Goal: Task Accomplishment & Management: Use online tool/utility

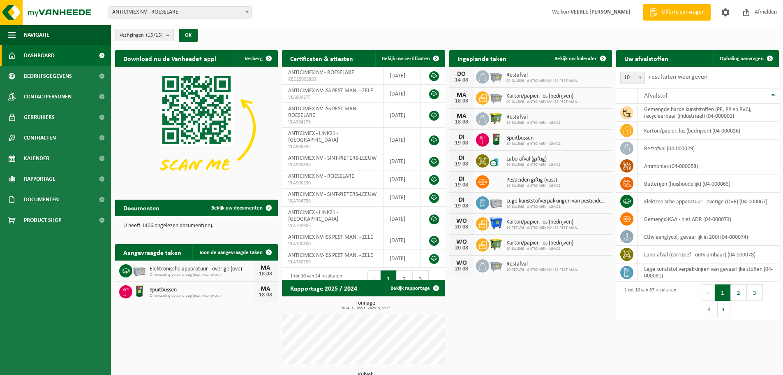
drag, startPoint x: 739, startPoint y: 58, endPoint x: 532, endPoint y: 109, distance: 213.3
click at [739, 58] on span "Ophaling aanvragen" at bounding box center [742, 58] width 44 height 5
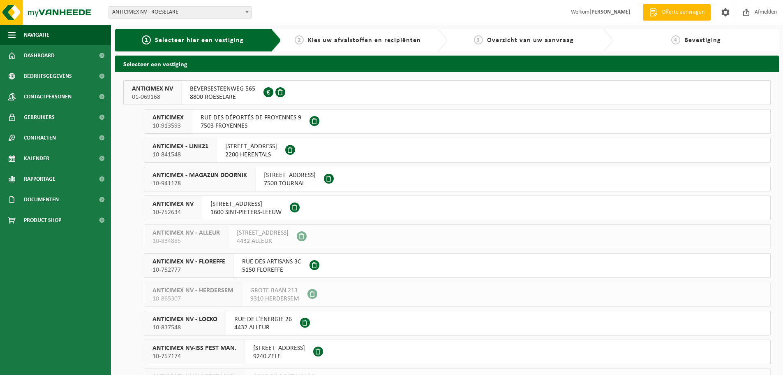
click at [198, 93] on span "BEVERSESTEENWEG 565" at bounding box center [222, 89] width 65 height 8
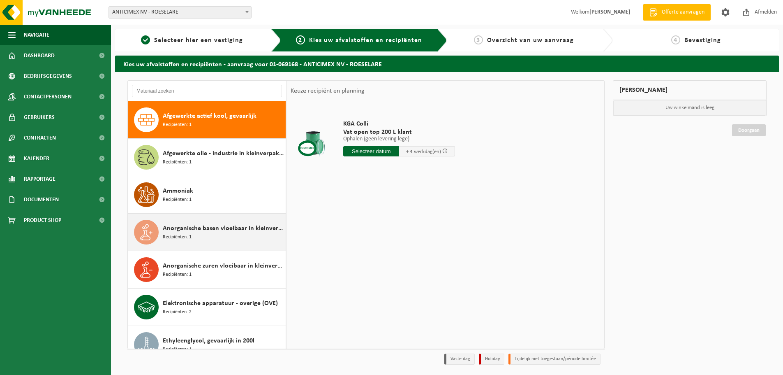
click at [225, 244] on div "Anorganische basen vloeibaar in kleinverpakking Recipiënten: 1" at bounding box center [207, 231] width 158 height 37
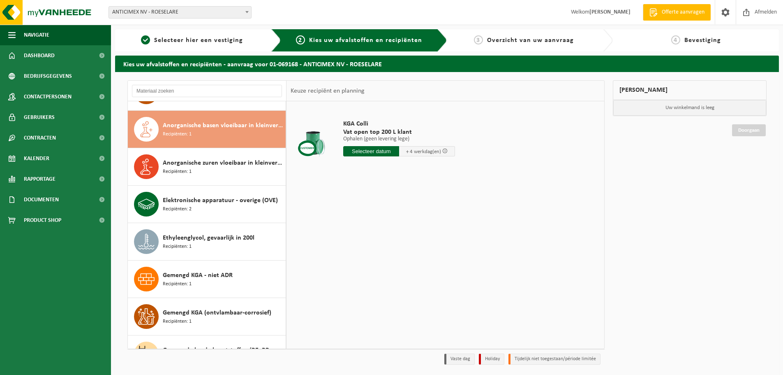
scroll to position [112, 0]
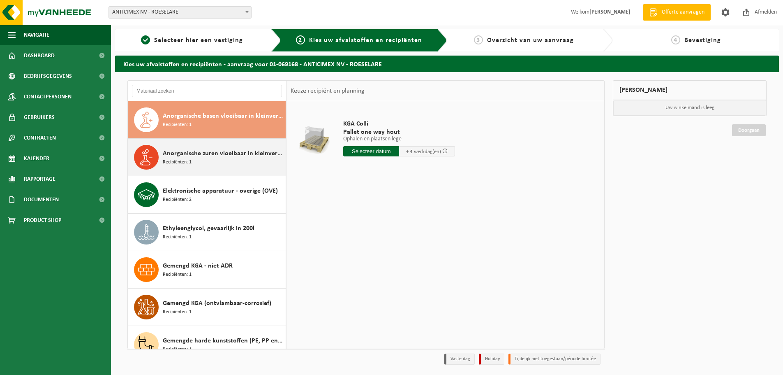
click at [220, 172] on div "Anorganische zuren vloeibaar in kleinverpakking Recipiënten: 1" at bounding box center [207, 157] width 158 height 37
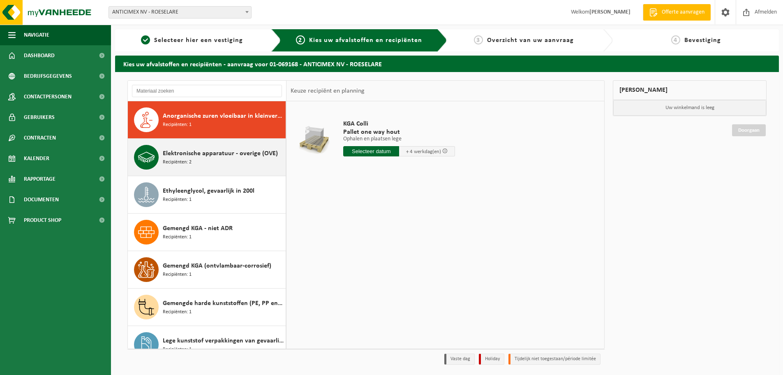
click at [223, 166] on div "Elektronische apparatuur - overige (OVE) Recipiënten: 2" at bounding box center [223, 157] width 121 height 25
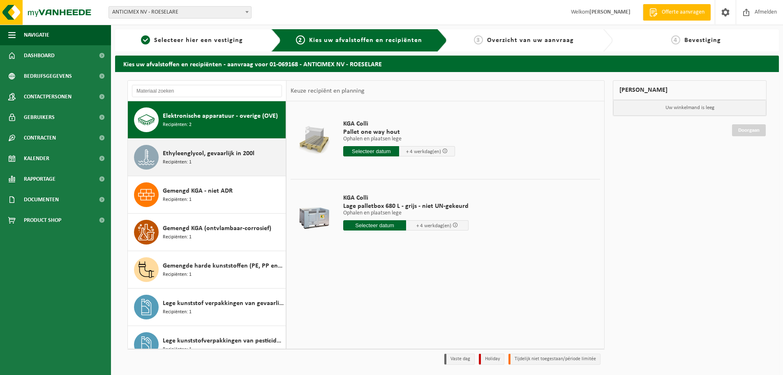
click at [225, 169] on div "Ethyleenglycol, gevaarlijk in 200l Recipiënten: 1" at bounding box center [207, 157] width 158 height 37
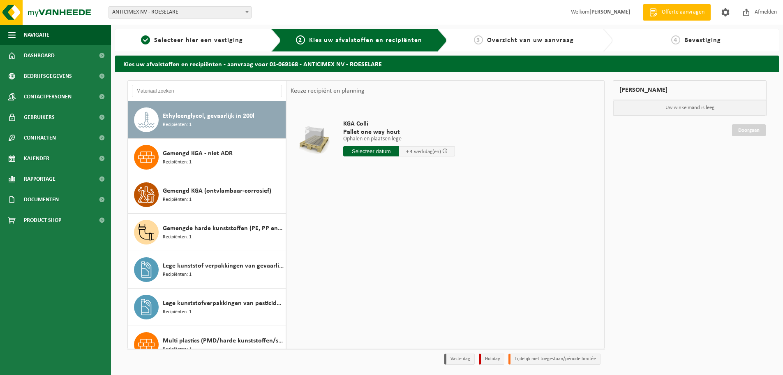
click at [225, 169] on div "Gemengd KGA - niet ADR Recipiënten: 1" at bounding box center [207, 157] width 158 height 37
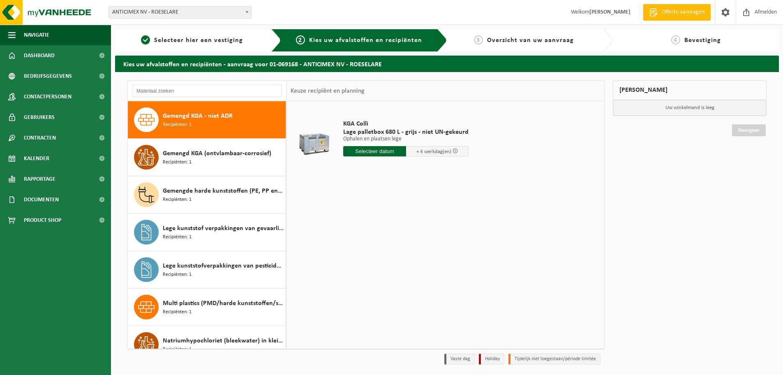
click at [225, 169] on div "Gemengd KGA (ontvlambaar-corrosief) Recipiënten: 1" at bounding box center [207, 157] width 158 height 37
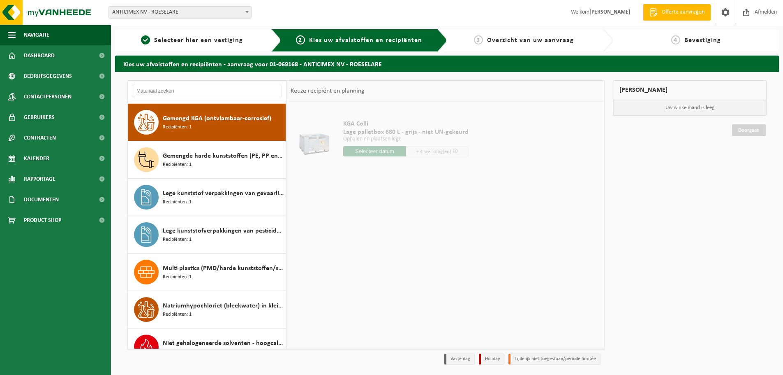
scroll to position [299, 0]
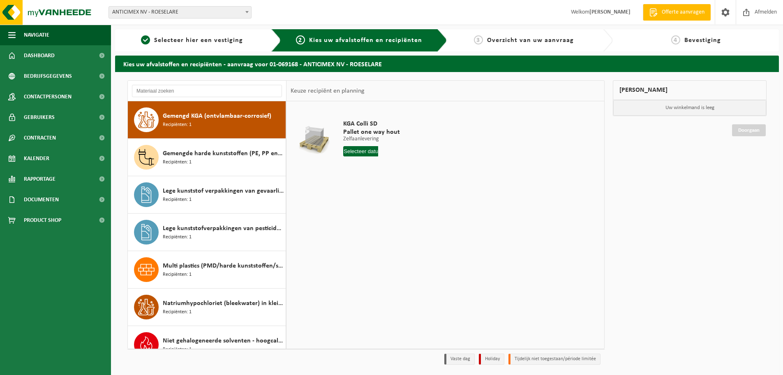
click at [225, 169] on div "Gemengde harde kunststoffen (PE, PP en PVC), recycleerbaar (industrieel) Recipi…" at bounding box center [207, 157] width 158 height 37
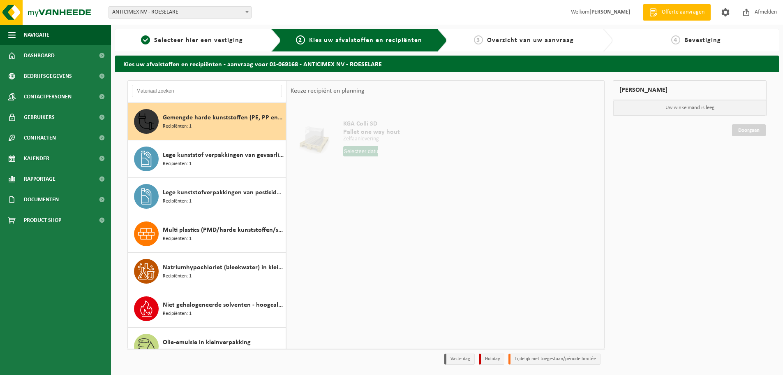
scroll to position [337, 0]
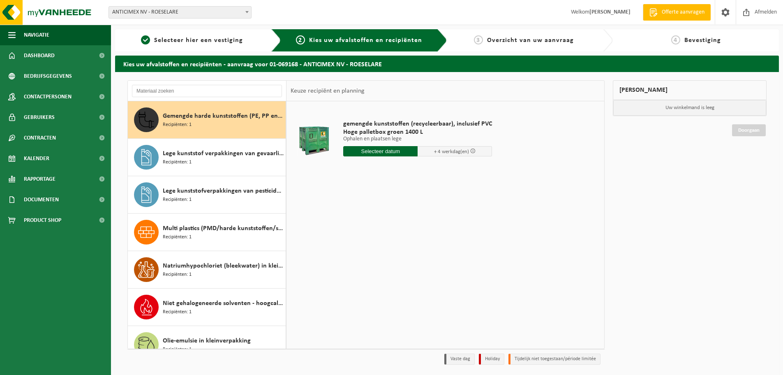
click at [225, 169] on div "Lege kunststof verpakkingen van gevaarlijke stoffen Recipiënten: 1" at bounding box center [207, 157] width 158 height 37
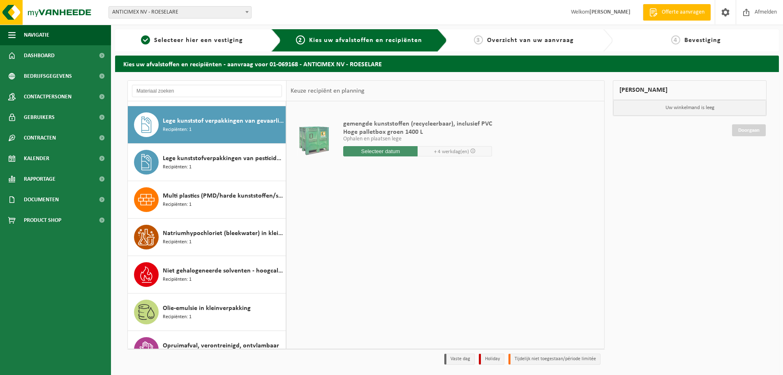
scroll to position [374, 0]
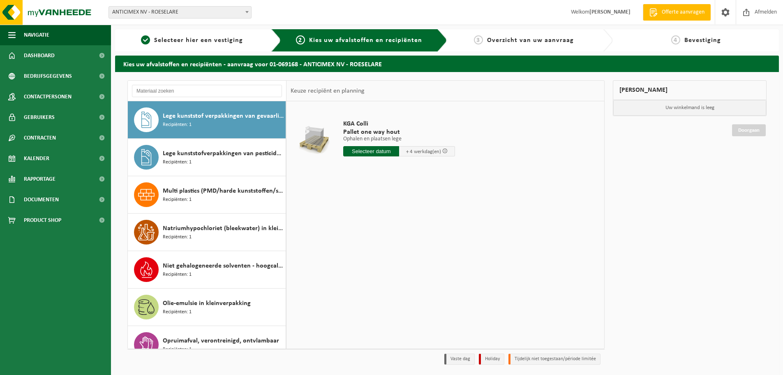
click at [225, 169] on div "Lege kunststofverpakkingen van pesticiden niet giftig Recipiënten: 1" at bounding box center [207, 157] width 158 height 37
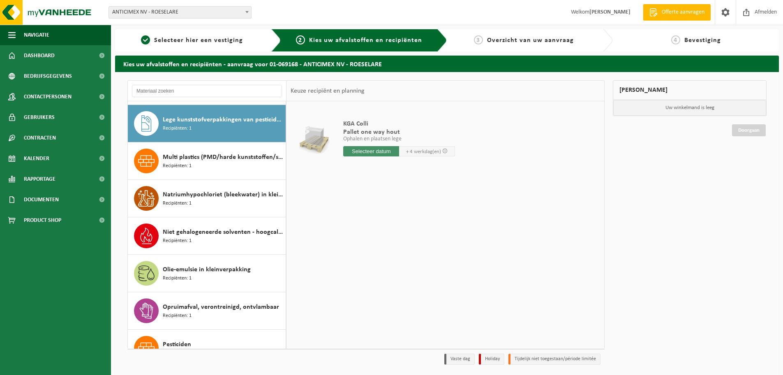
scroll to position [412, 0]
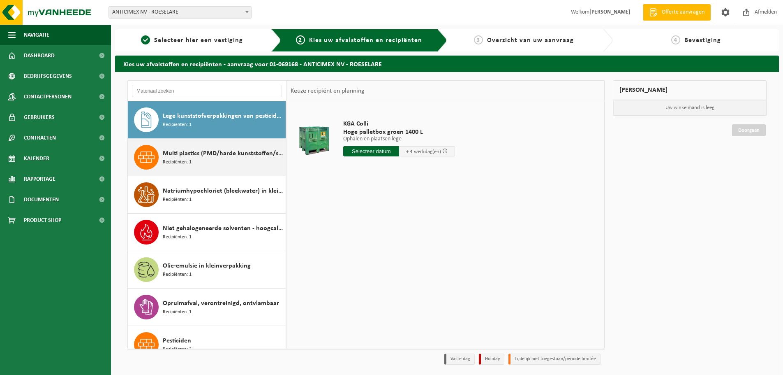
click at [206, 162] on div "Multi plastics (PMD/harde kunststoffen/spanbanden/EPS/folie naturel/folie gemen…" at bounding box center [223, 157] width 121 height 25
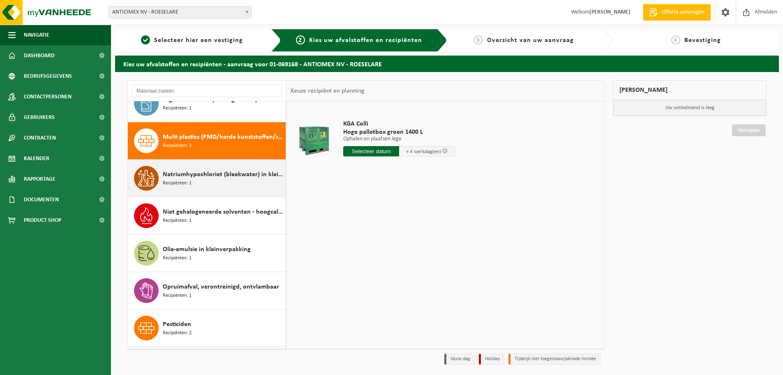
scroll to position [449, 0]
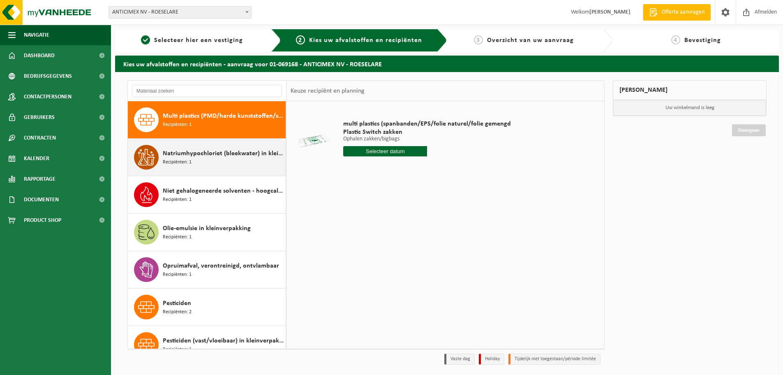
click at [222, 158] on span "Natriumhypochloriet (bleekwater) in kleinverpakking" at bounding box center [223, 153] width 121 height 10
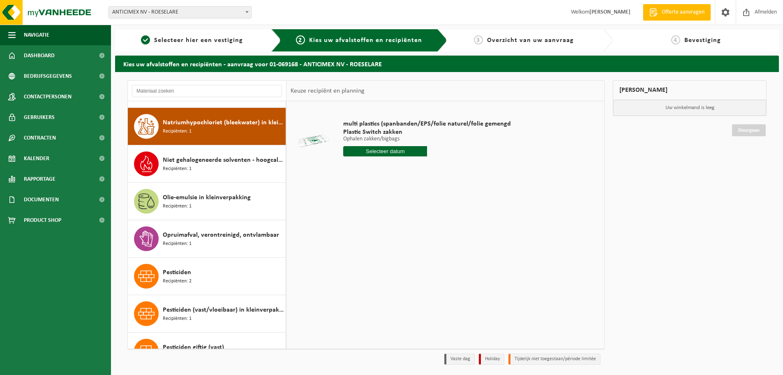
scroll to position [486, 0]
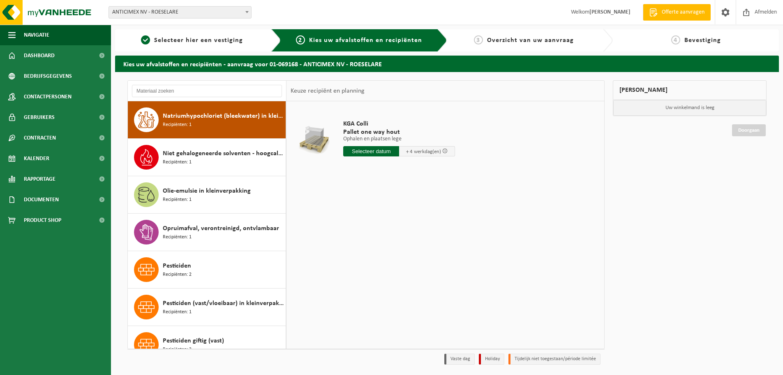
click at [222, 158] on span "Niet gehalogeneerde solventen - hoogcalorisch in kleinverpakking" at bounding box center [223, 153] width 121 height 10
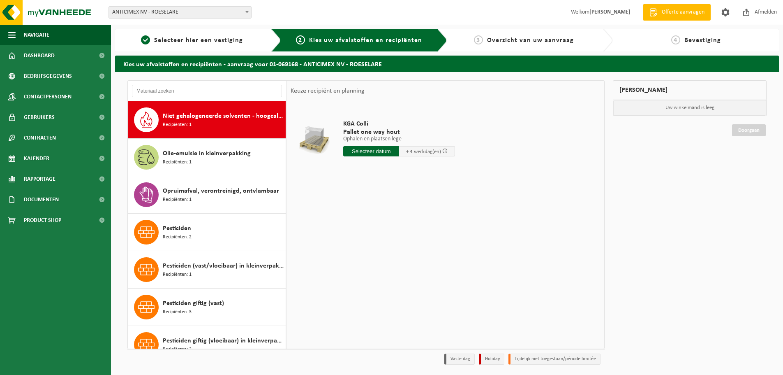
click at [222, 158] on span "Olie-emulsie in kleinverpakking" at bounding box center [207, 153] width 88 height 10
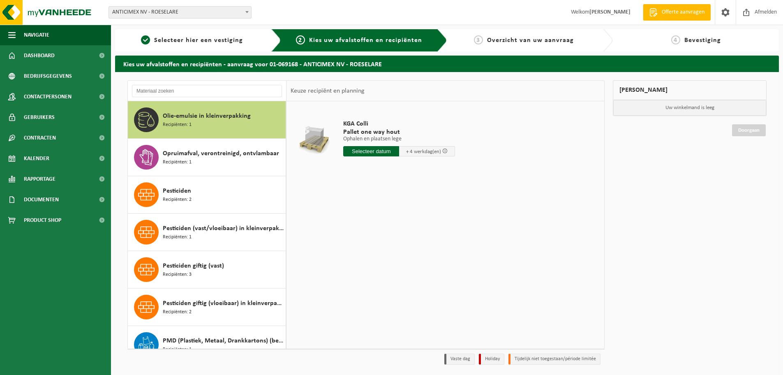
click at [222, 158] on span "Opruimafval, verontreinigd, ontvlambaar" at bounding box center [221, 153] width 116 height 10
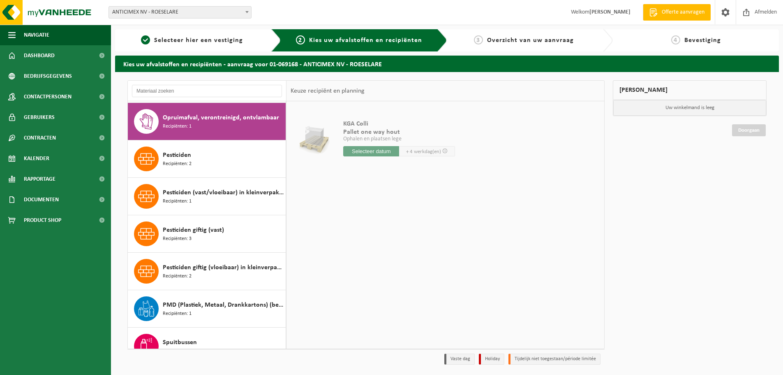
scroll to position [599, 0]
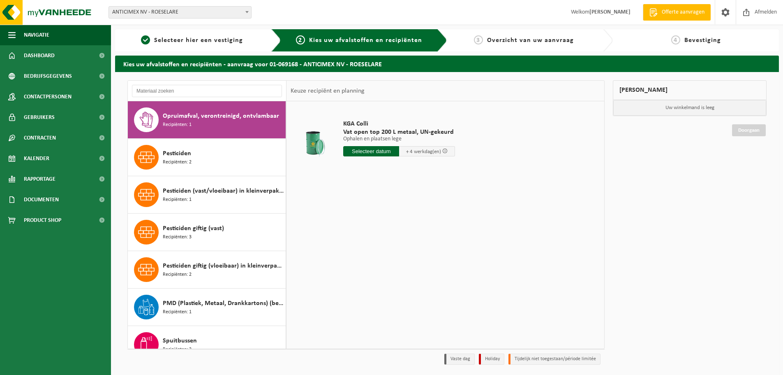
click at [222, 158] on div "Pesticiden Recipiënten: 2" at bounding box center [223, 157] width 121 height 25
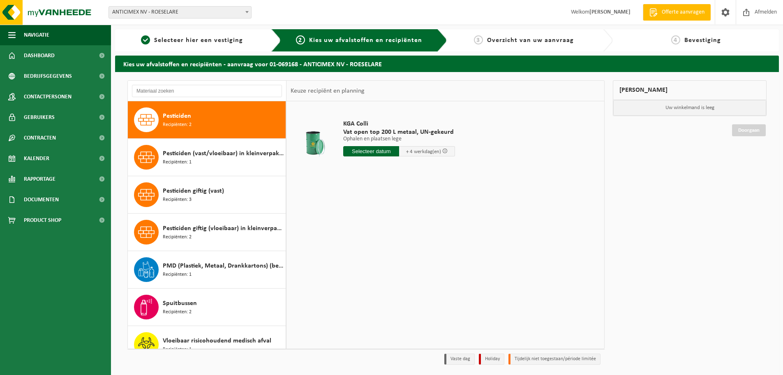
click at [222, 158] on span "Pesticiden (vast/vloeibaar) in kleinverpakking" at bounding box center [223, 153] width 121 height 10
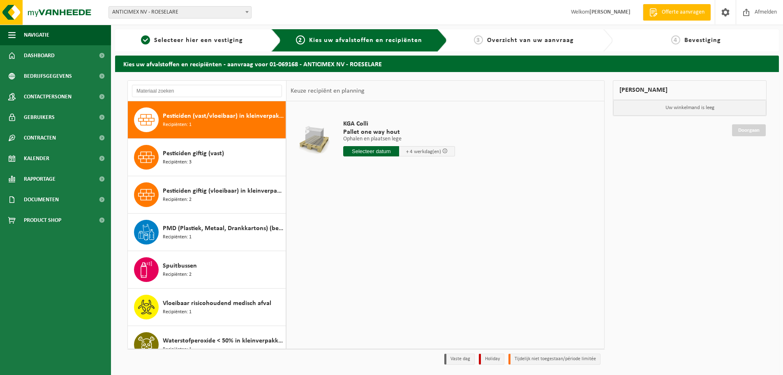
click at [222, 158] on span "Pesticiden giftig (vast)" at bounding box center [193, 153] width 61 height 10
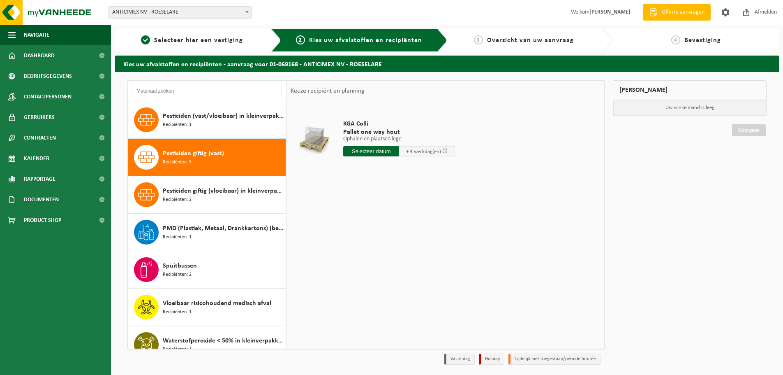
scroll to position [688, 0]
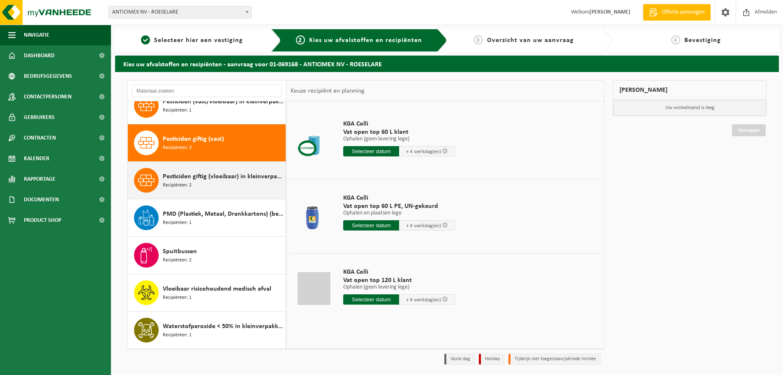
click at [215, 172] on span "Pesticiden giftig (vloeibaar) in kleinverpakking" at bounding box center [223, 176] width 121 height 10
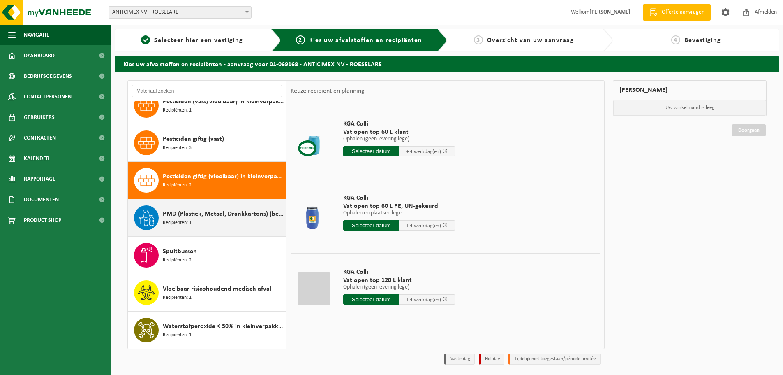
click at [207, 222] on div "PMD (Plastiek, Metaal, Drankkartons) (bedrijven) Recipiënten: 1" at bounding box center [223, 217] width 121 height 25
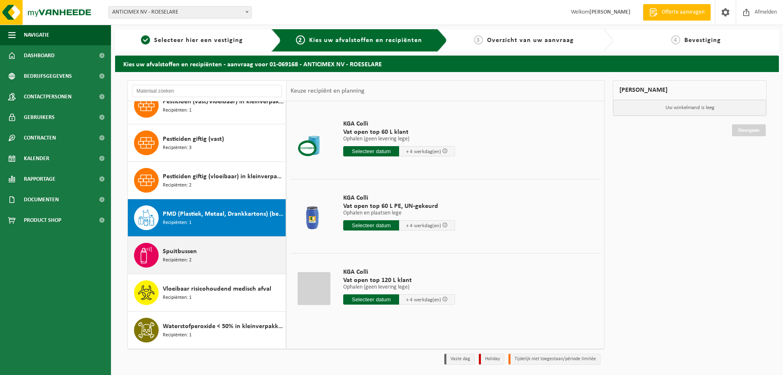
click at [206, 260] on div "Spuitbussen Recipiënten: 2" at bounding box center [223, 255] width 121 height 25
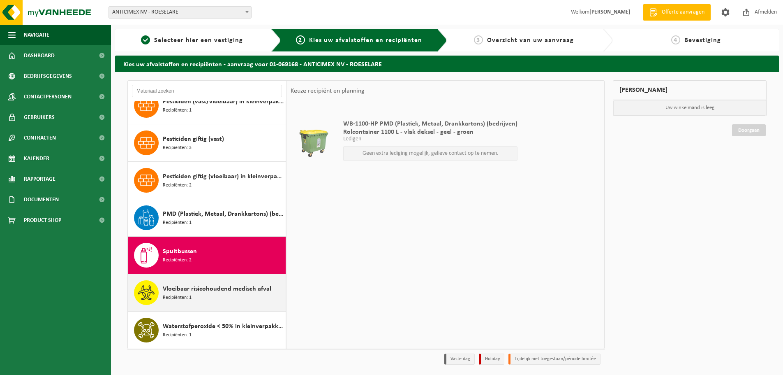
click at [211, 291] on span "Vloeibaar risicohoudend medisch afval" at bounding box center [217, 289] width 109 height 10
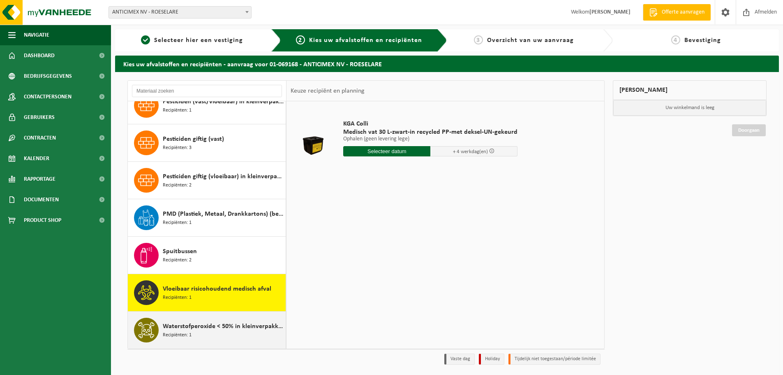
click at [211, 328] on span "Waterstofperoxide < 50% in kleinverpakking" at bounding box center [223, 326] width 121 height 10
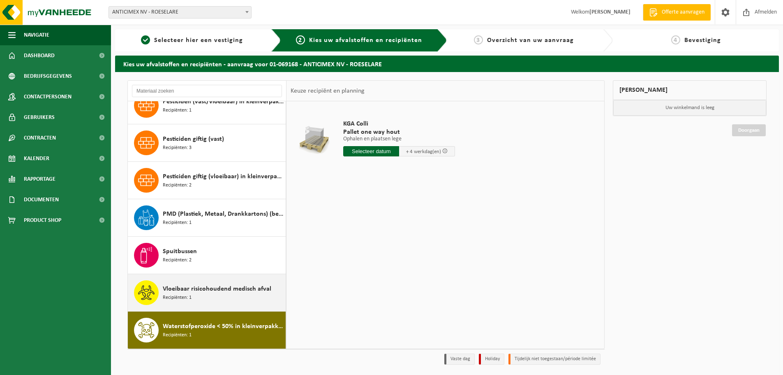
click at [205, 293] on span "Vloeibaar risicohoudend medisch afval" at bounding box center [217, 289] width 109 height 10
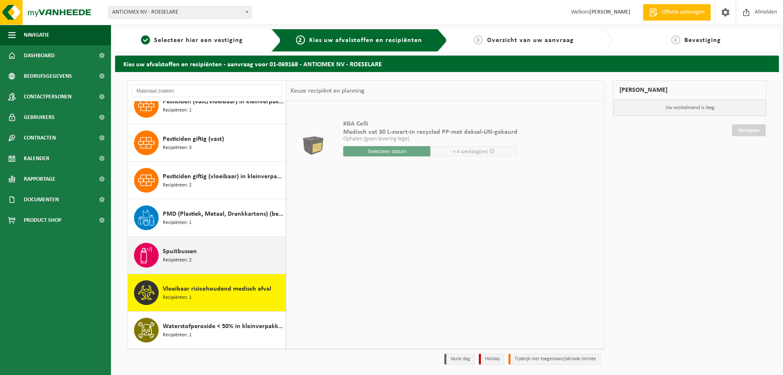
click at [214, 248] on div "Spuitbussen Recipiënten: 2" at bounding box center [223, 255] width 121 height 25
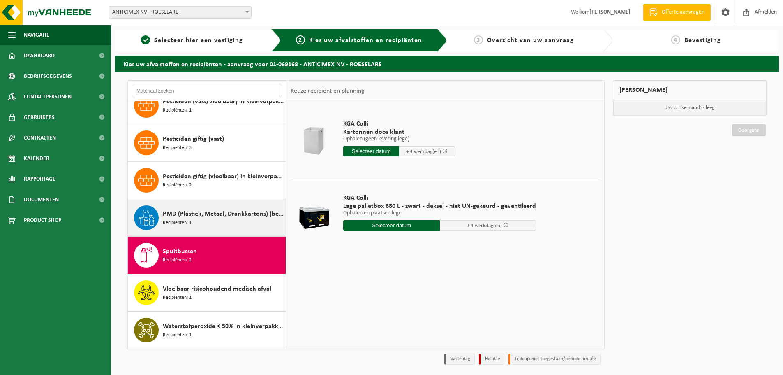
click at [211, 213] on span "PMD (Plastiek, Metaal, Drankkartons) (bedrijven)" at bounding box center [223, 214] width 121 height 10
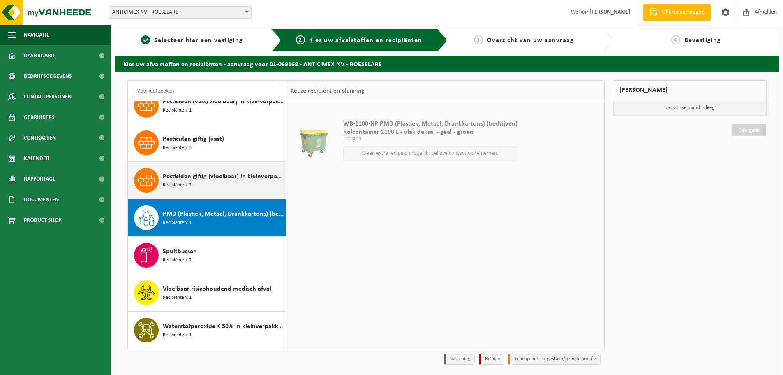
click at [205, 188] on div "Pesticiden giftig (vloeibaar) in kleinverpakking Recipiënten: 2" at bounding box center [223, 180] width 121 height 25
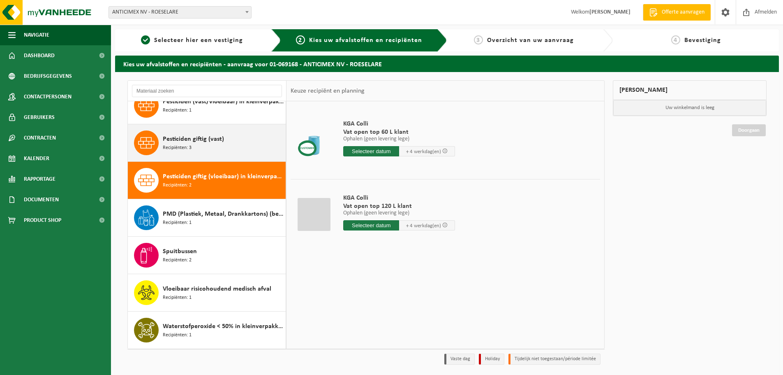
click at [209, 141] on span "Pesticiden giftig (vast)" at bounding box center [193, 139] width 61 height 10
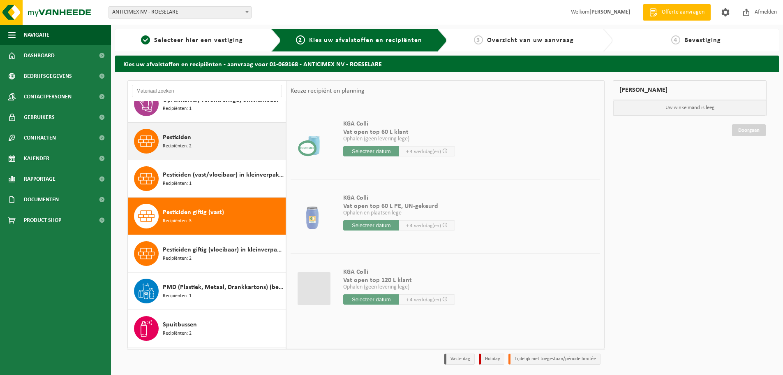
scroll to position [606, 0]
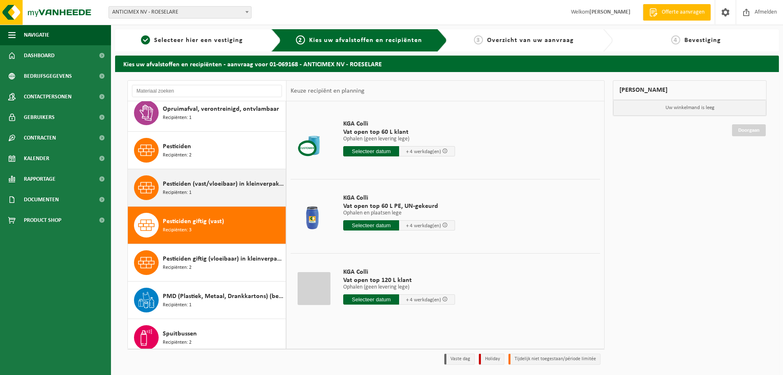
click at [205, 193] on div "Pesticiden (vast/vloeibaar) in kleinverpakking Recipiënten: 1" at bounding box center [223, 187] width 121 height 25
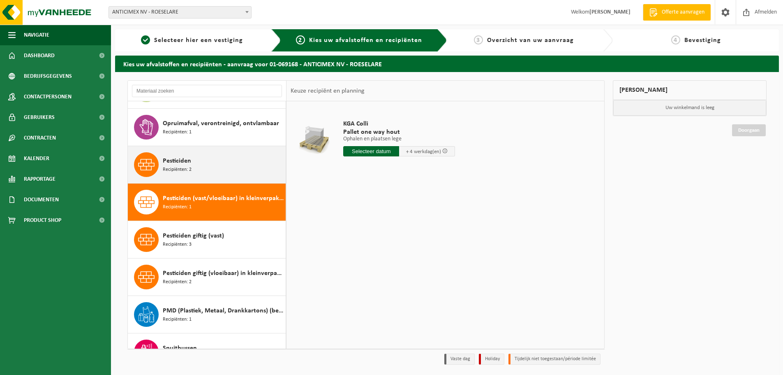
click at [188, 166] on span "Recipiënten: 2" at bounding box center [177, 170] width 29 height 8
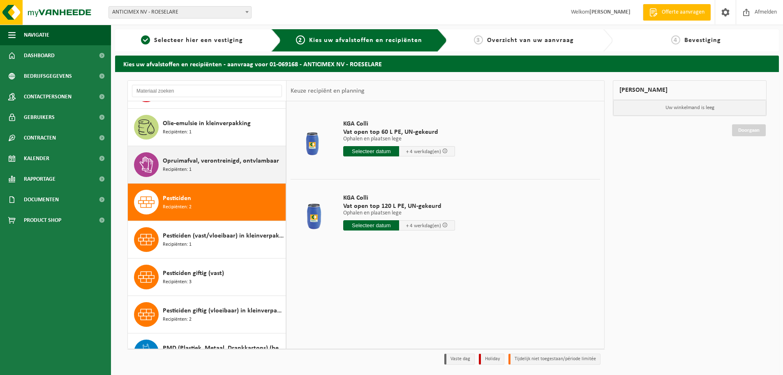
click at [201, 164] on span "Opruimafval, verontreinigd, ontvlambaar" at bounding box center [221, 161] width 116 height 10
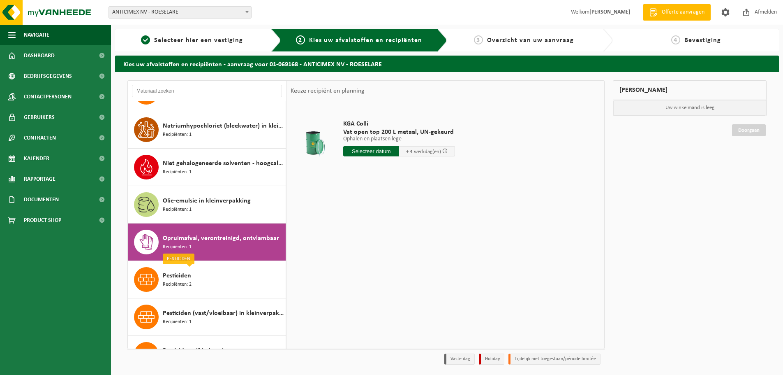
scroll to position [475, 0]
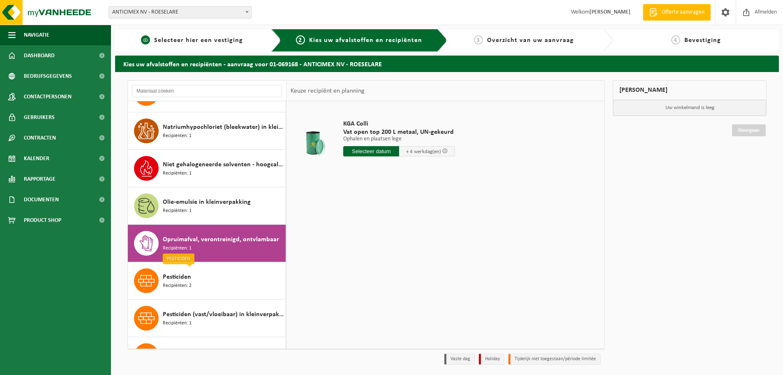
click at [189, 46] on div "1 Selecteer hier een vestiging" at bounding box center [198, 40] width 166 height 22
click at [191, 38] on span "Selecteer hier een vestiging" at bounding box center [198, 40] width 89 height 7
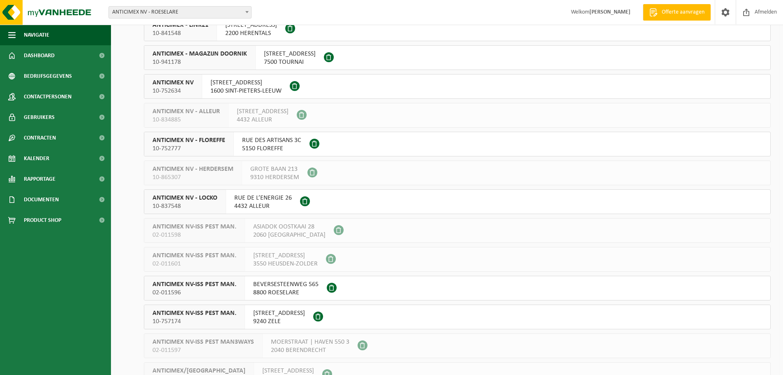
scroll to position [123, 0]
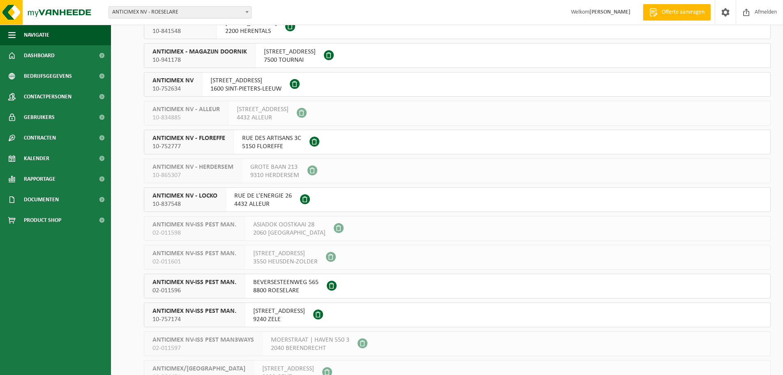
click at [271, 282] on span "BEVERSESTEENWEG 565" at bounding box center [285, 282] width 65 height 8
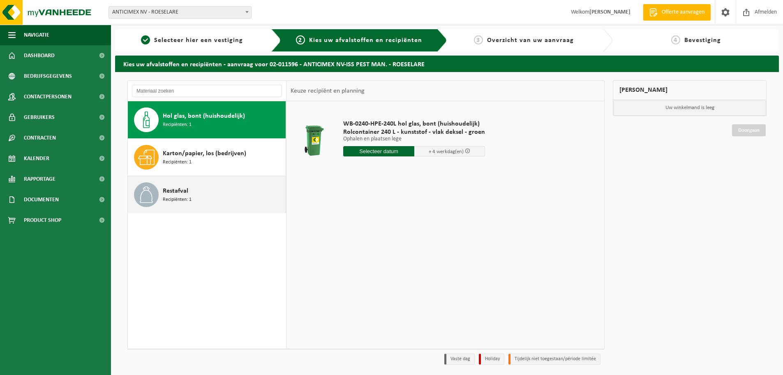
click at [199, 201] on div "Restafval Recipiënten: 1" at bounding box center [223, 194] width 121 height 25
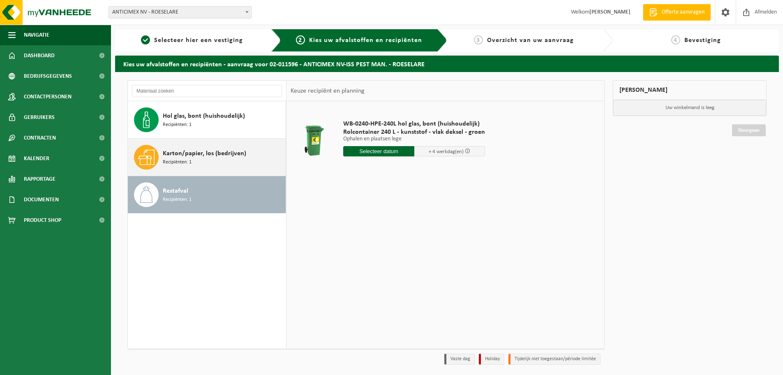
click at [199, 153] on span "Karton/papier, los (bedrijven)" at bounding box center [204, 153] width 83 height 10
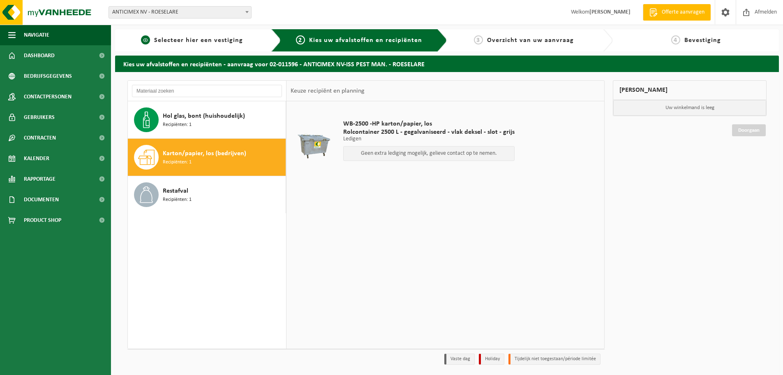
click at [177, 37] on span "Selecteer hier een vestiging" at bounding box center [198, 40] width 89 height 7
